Goal: Task Accomplishment & Management: Use online tool/utility

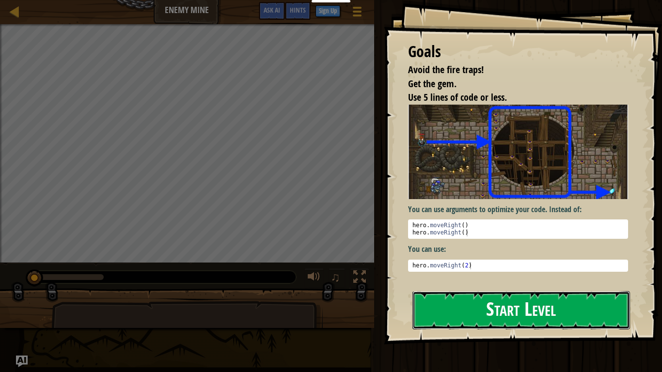
click at [460, 317] on button "Start Level" at bounding box center [520, 310] width 217 height 38
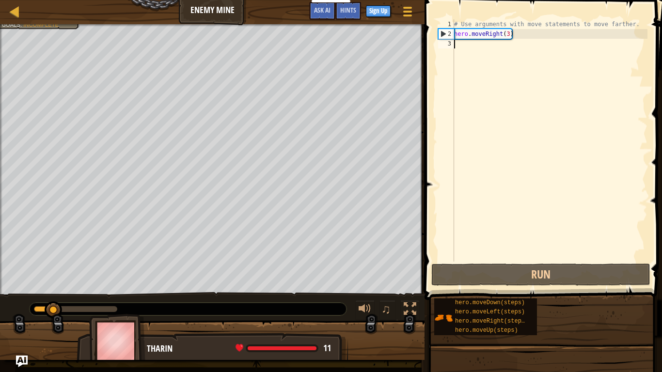
click at [441, 178] on div "Map Enemy Mine Game Menu Done Sign Up Hints Ask AI 1 הההההההההההההההההההההההההה…" at bounding box center [331, 186] width 662 height 372
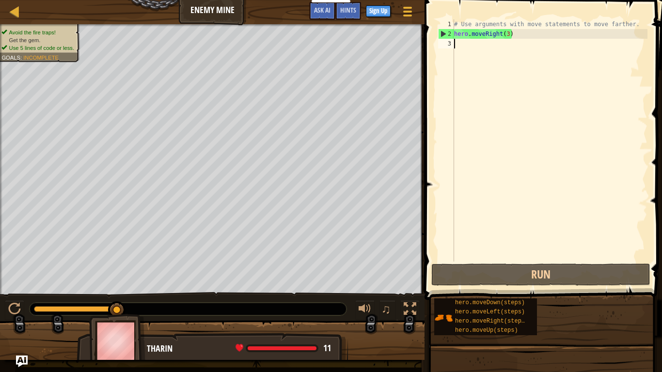
type textarea "h"
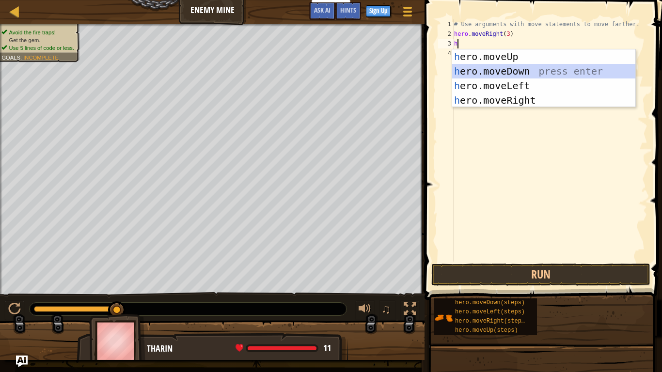
click at [525, 76] on div "h ero.moveUp press enter h ero.moveDown press enter h ero.moveLeft press enter …" at bounding box center [543, 92] width 183 height 87
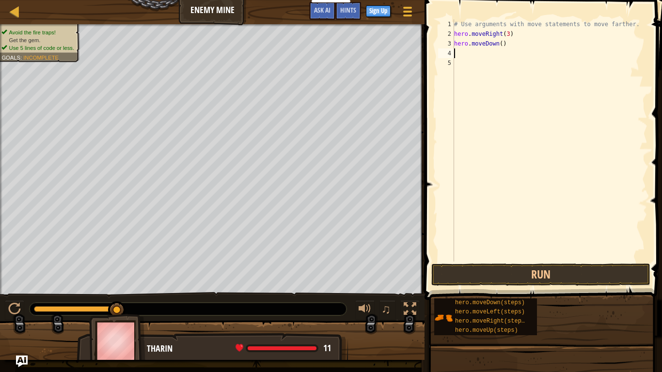
type textarea "h"
click at [476, 232] on div "# Use arguments with move statements to move farther. hero . moveRight ( 3 ) he…" at bounding box center [549, 150] width 195 height 262
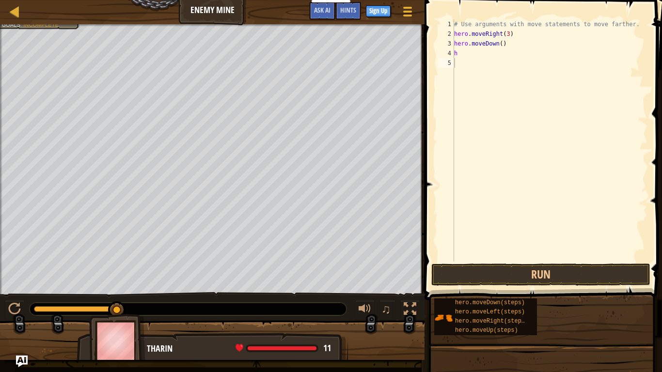
click at [216, 14] on div "Map Enemy Mine Game Menu Done Sign Up Hints Ask AI" at bounding box center [212, 12] width 424 height 24
click at [17, 15] on div at bounding box center [15, 11] width 12 height 12
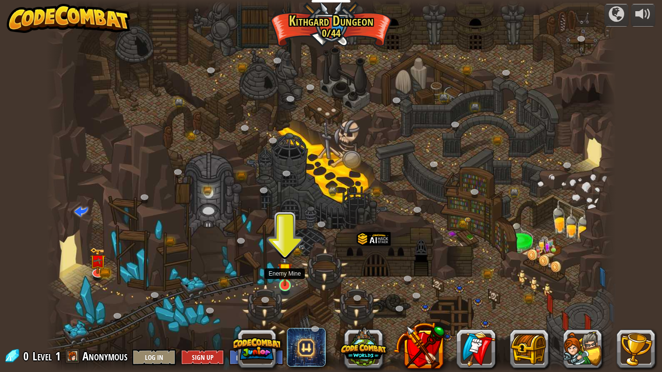
click at [284, 277] on img at bounding box center [284, 269] width 15 height 33
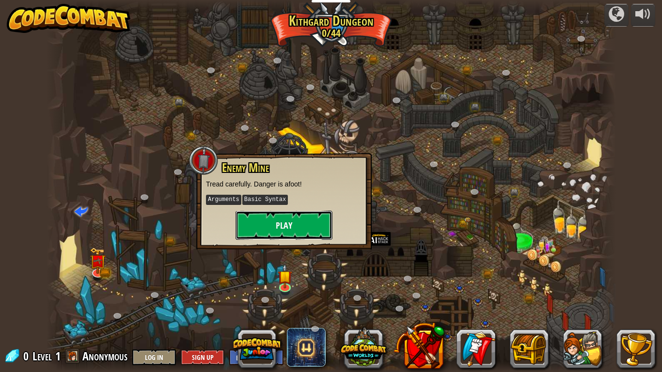
click at [279, 220] on button "Play" at bounding box center [283, 225] width 97 height 29
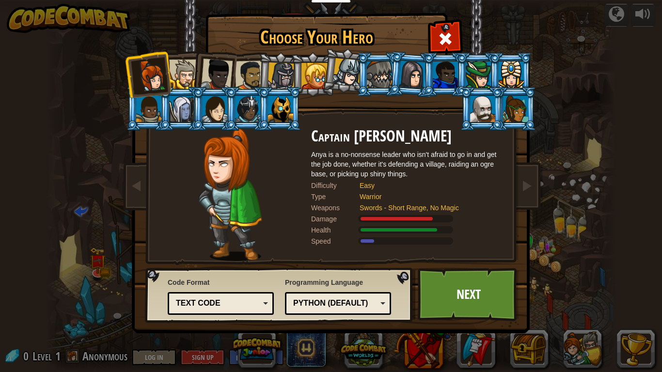
click at [183, 77] on div at bounding box center [184, 75] width 30 height 30
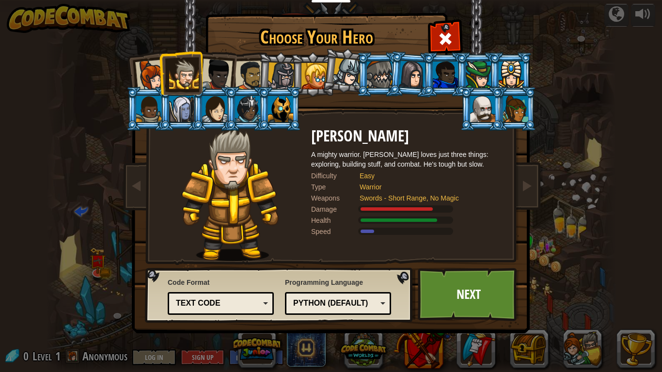
click at [369, 302] on div "Python (Default)" at bounding box center [335, 303] width 84 height 11
click at [575, 235] on div "Choose Your Hero 0 Captain [PERSON_NAME] is a no-nonsense leader who isn't afra…" at bounding box center [331, 186] width 662 height 372
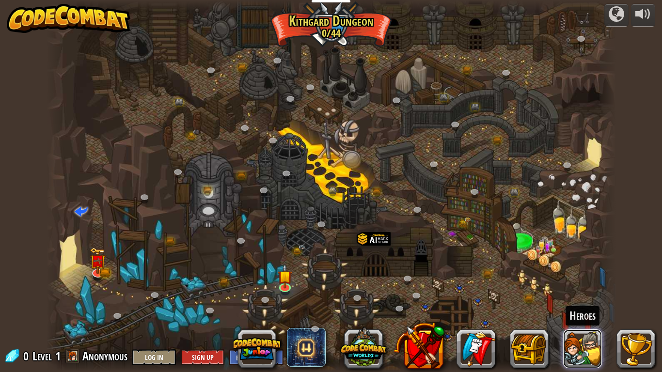
click at [579, 343] on button at bounding box center [582, 348] width 39 height 39
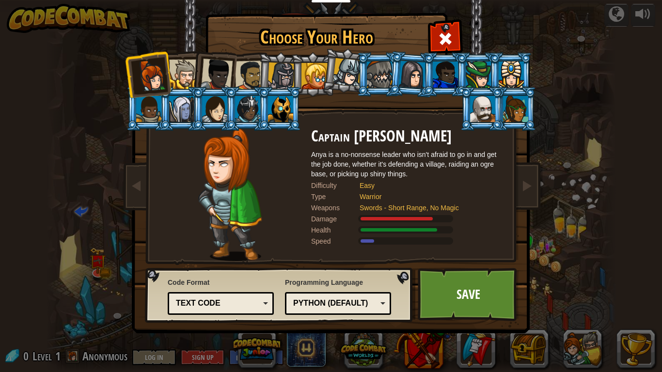
click at [194, 80] on li at bounding box center [213, 72] width 47 height 47
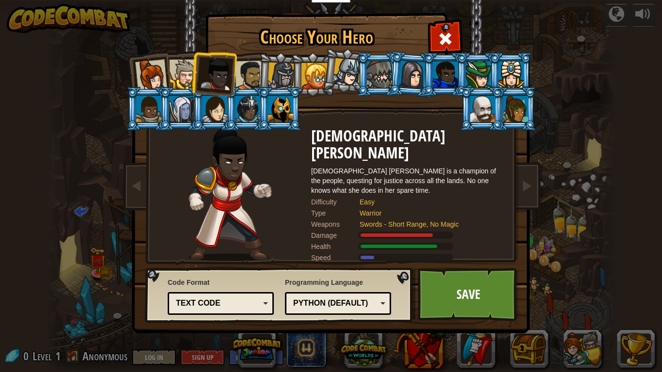
click at [182, 78] on div at bounding box center [184, 75] width 30 height 30
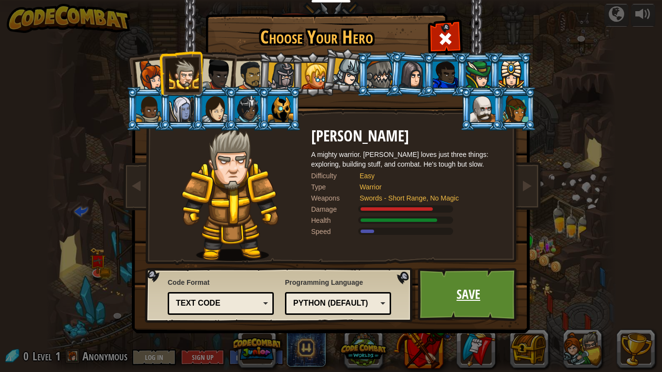
click at [438, 303] on link "Save" at bounding box center [467, 294] width 101 height 53
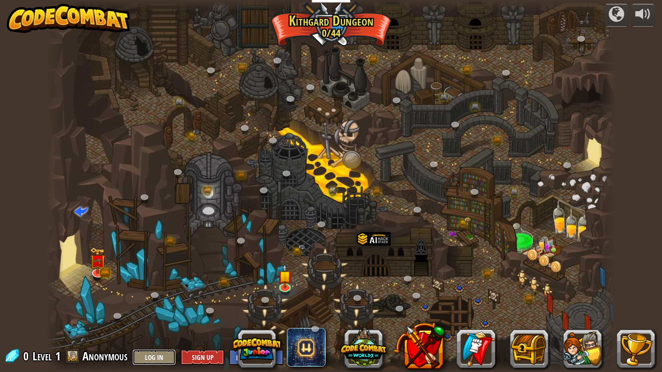
click at [152, 360] on button "Log In" at bounding box center [154, 357] width 44 height 16
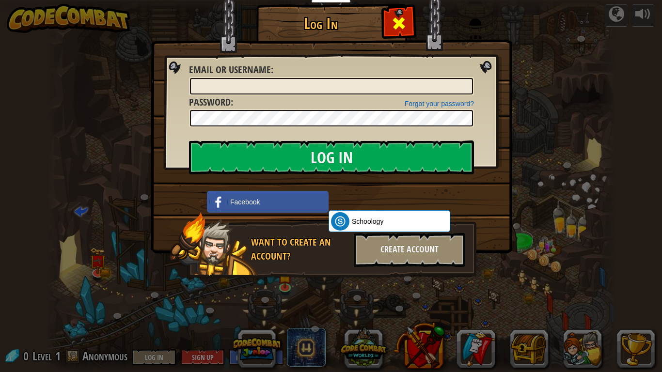
click at [392, 23] on span at bounding box center [398, 22] width 15 height 15
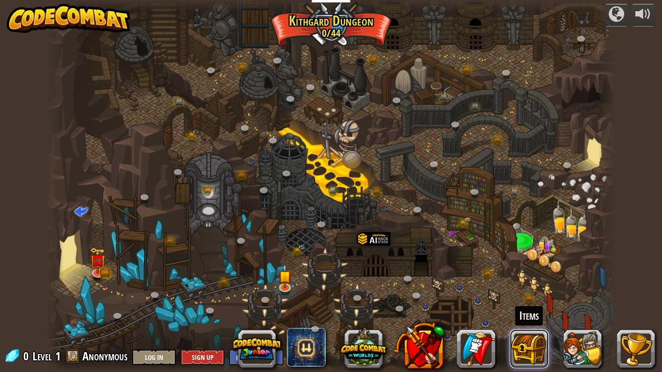
click at [536, 344] on button at bounding box center [528, 348] width 39 height 39
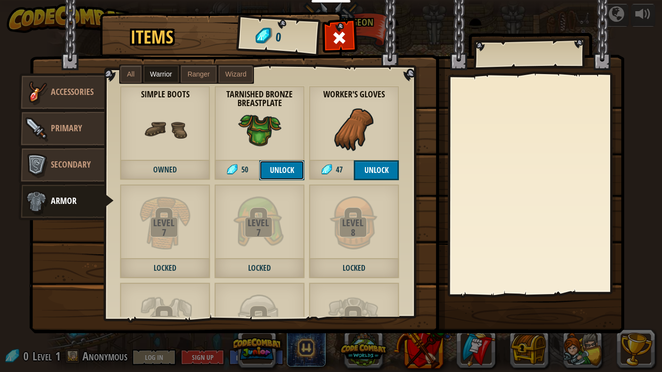
click at [270, 168] on button "Unlock" at bounding box center [281, 170] width 45 height 20
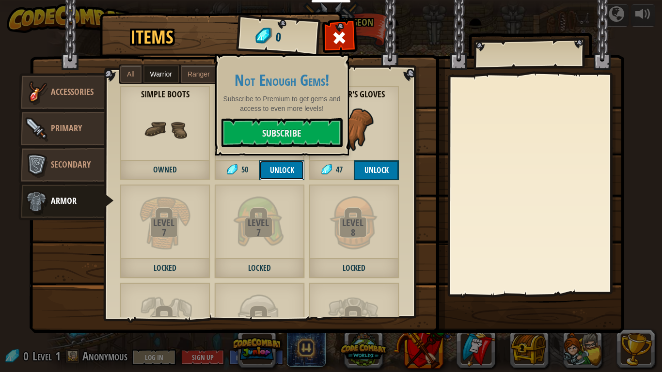
click at [270, 168] on button "Unlock" at bounding box center [281, 170] width 45 height 20
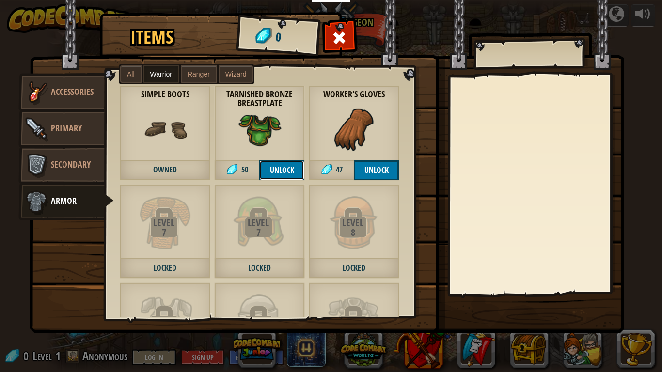
click at [276, 167] on button "Unlock" at bounding box center [281, 170] width 45 height 20
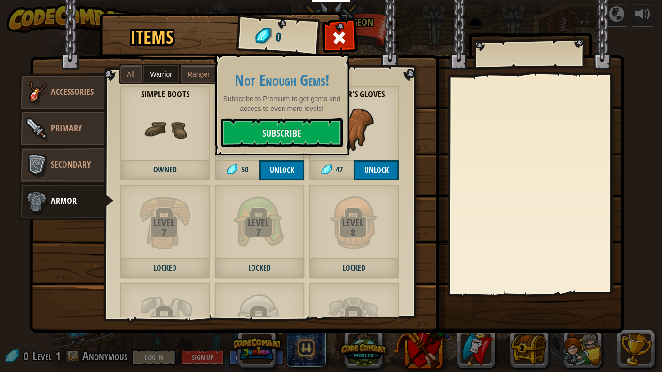
click at [170, 133] on img at bounding box center [165, 130] width 44 height 44
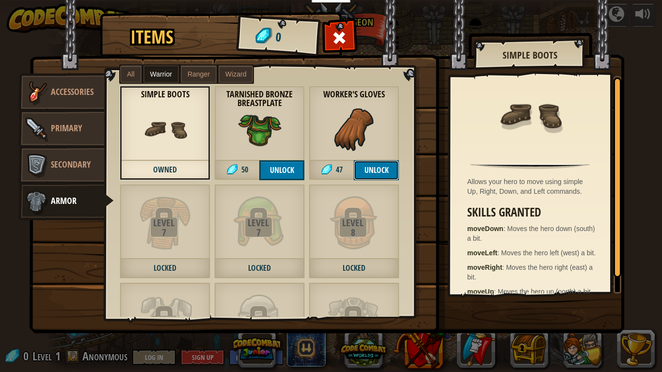
click at [368, 171] on button "Unlock" at bounding box center [376, 170] width 45 height 20
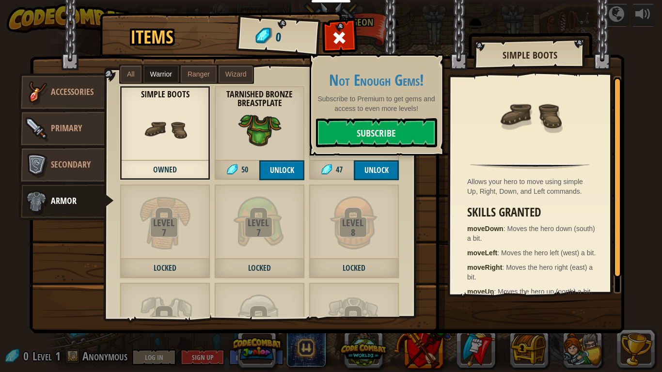
click at [268, 125] on img at bounding box center [260, 130] width 44 height 44
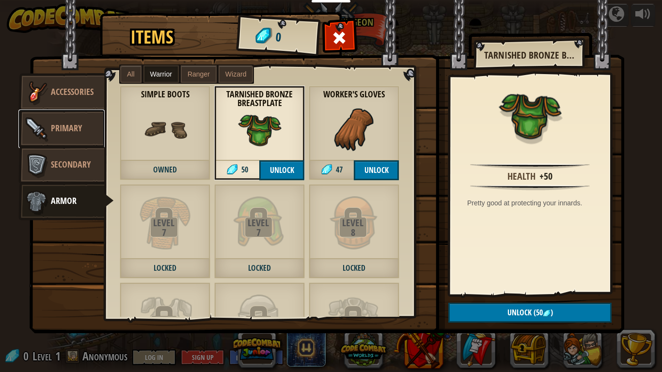
click at [61, 125] on span "Primary" at bounding box center [66, 128] width 31 height 12
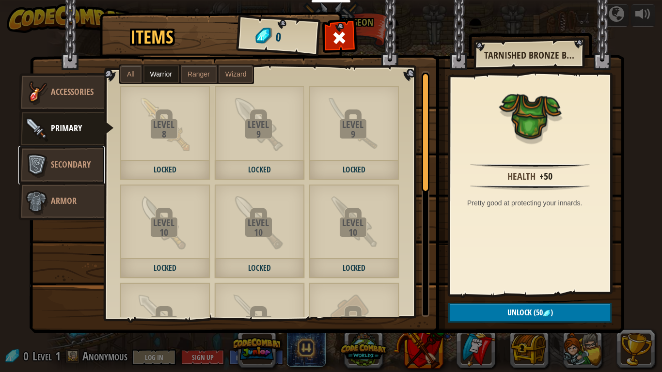
click at [65, 164] on span "Secondary" at bounding box center [71, 164] width 40 height 12
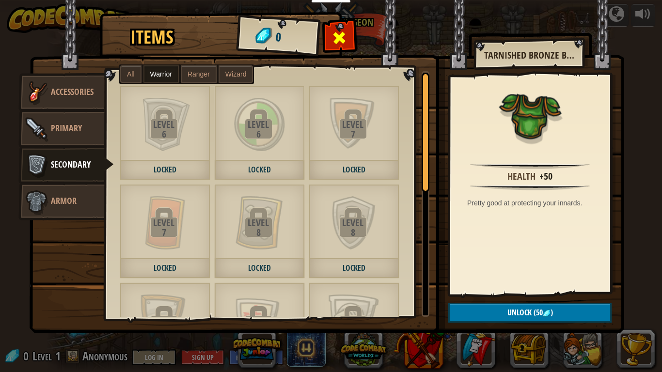
click at [343, 44] on span at bounding box center [339, 37] width 15 height 15
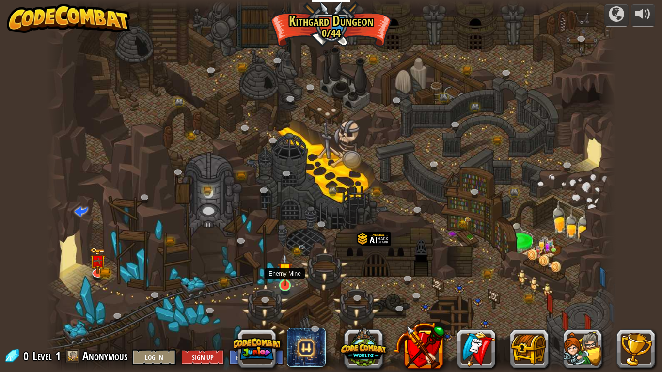
click at [285, 280] on img at bounding box center [284, 269] width 15 height 33
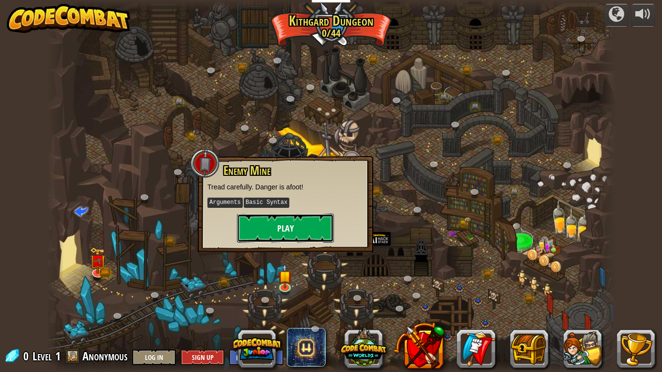
click at [285, 221] on button "Play" at bounding box center [285, 228] width 97 height 29
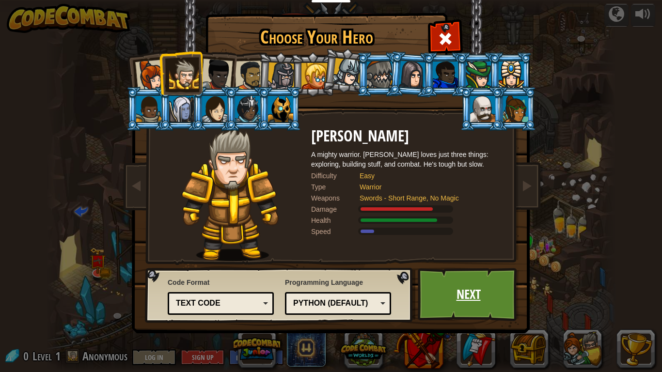
click at [450, 298] on link "Next" at bounding box center [467, 294] width 101 height 53
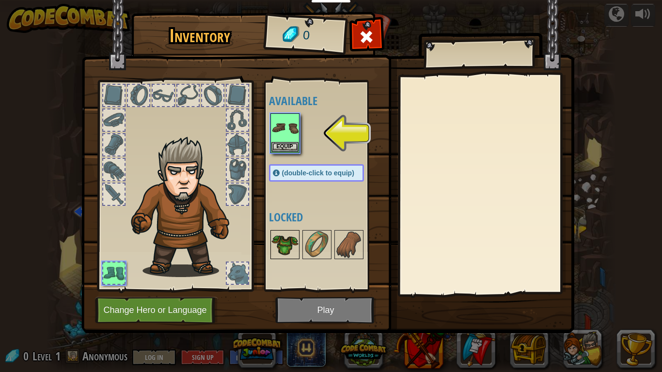
click at [290, 245] on img at bounding box center [284, 244] width 27 height 27
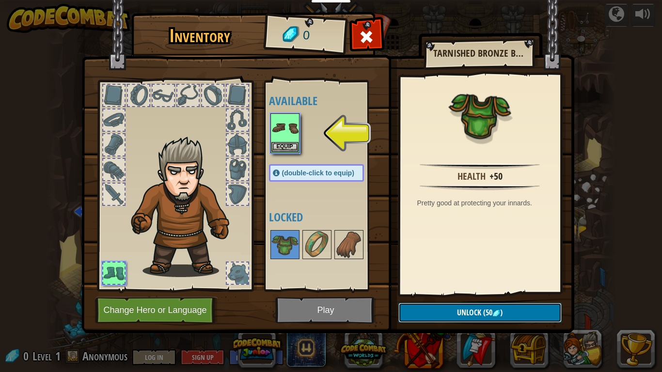
click at [470, 315] on span "Unlock" at bounding box center [469, 312] width 24 height 11
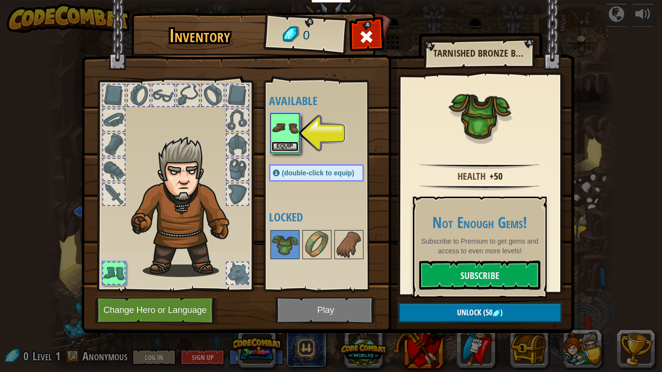
click at [282, 145] on button "Equip" at bounding box center [284, 146] width 27 height 10
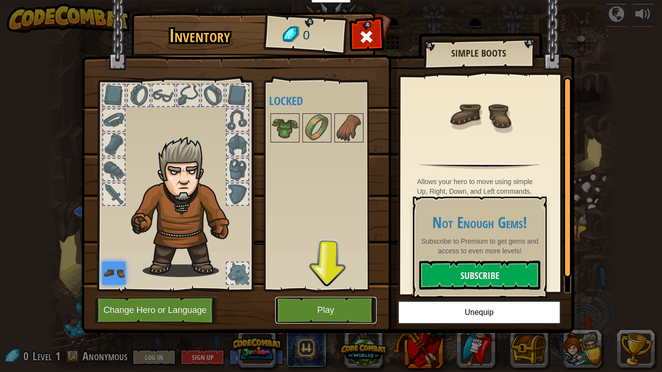
click at [310, 309] on button "Play" at bounding box center [325, 310] width 101 height 27
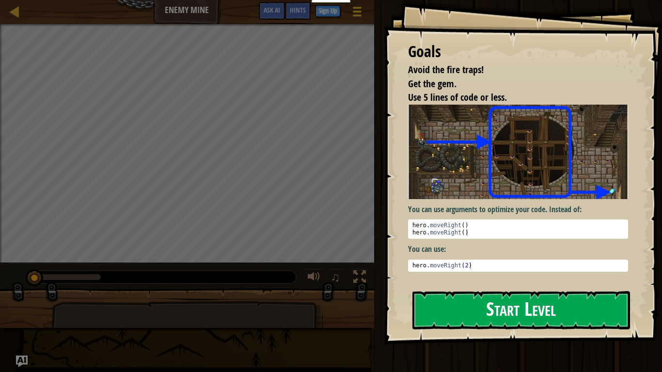
click at [463, 306] on button "Start Level" at bounding box center [520, 310] width 217 height 38
